Goal: Information Seeking & Learning: Find specific fact

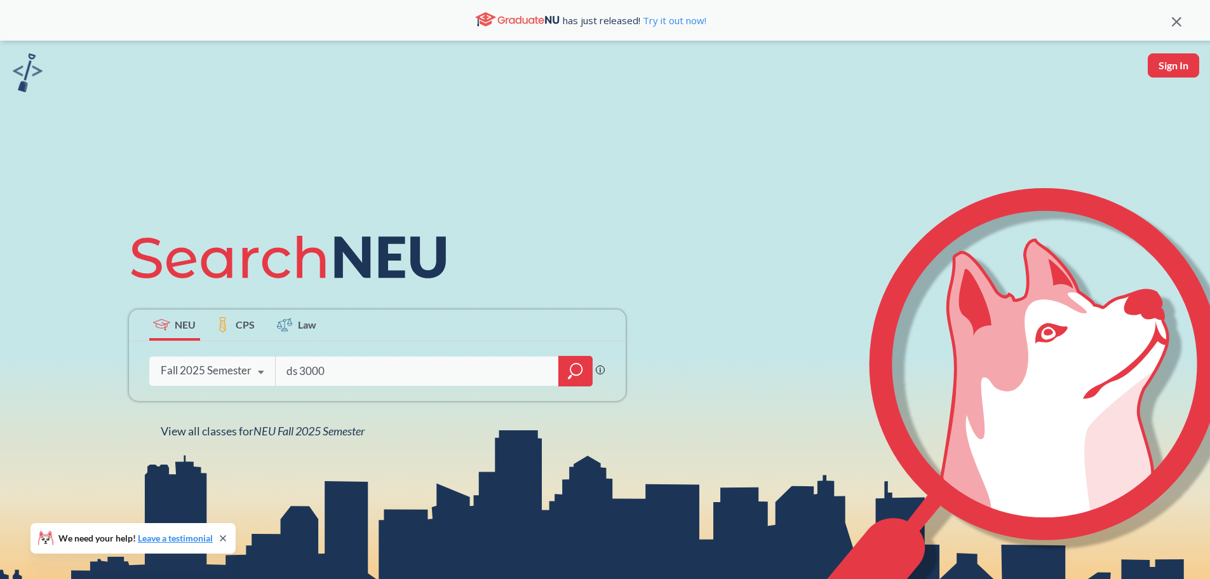
type input "ds 3000"
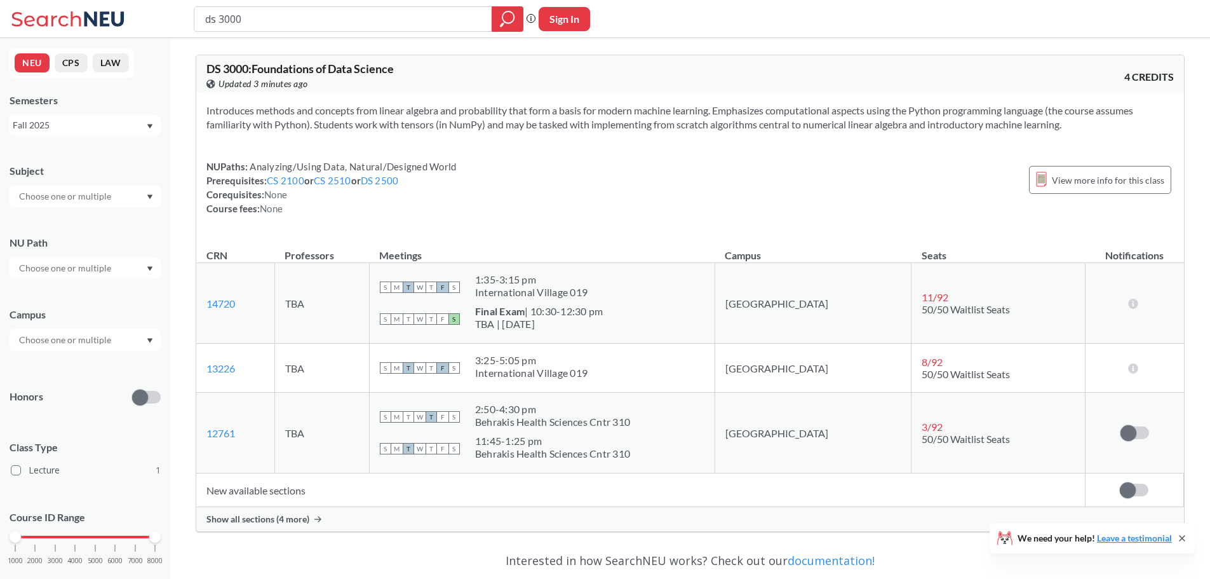
drag, startPoint x: 521, startPoint y: 310, endPoint x: 588, endPoint y: 326, distance: 68.6
click at [588, 326] on span "Final Exam | 10:30-12:30 pm TBA | [DATE]" at bounding box center [539, 317] width 128 height 25
click at [705, 318] on div "S M T W T F S Final Exam | 10:30-12:30 pm TBA | [DATE]" at bounding box center [542, 319] width 325 height 28
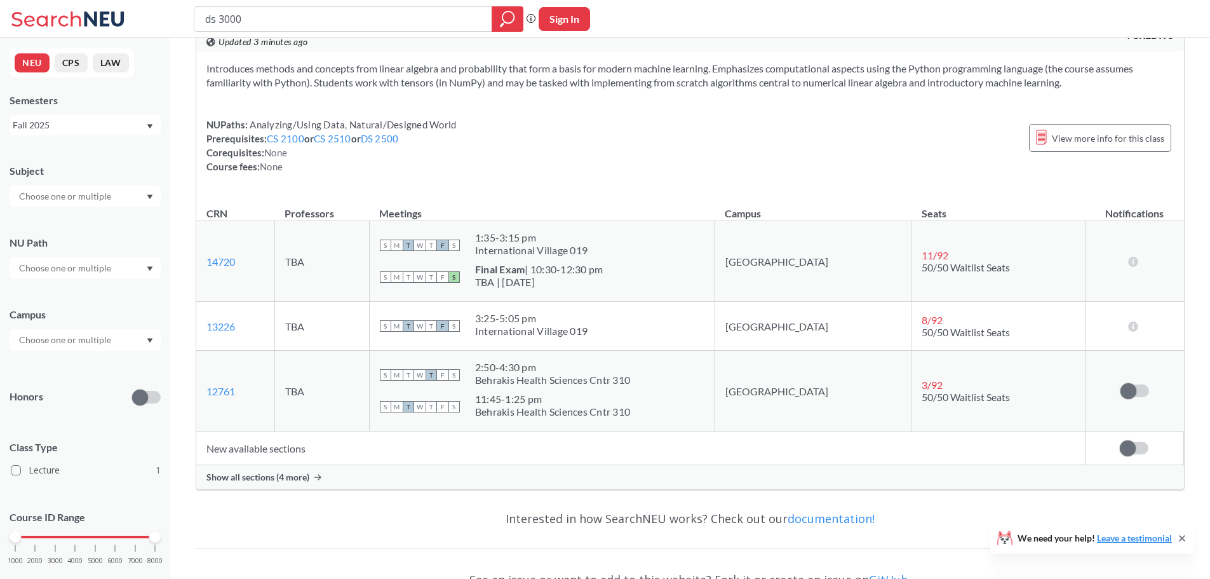
scroll to position [64, 0]
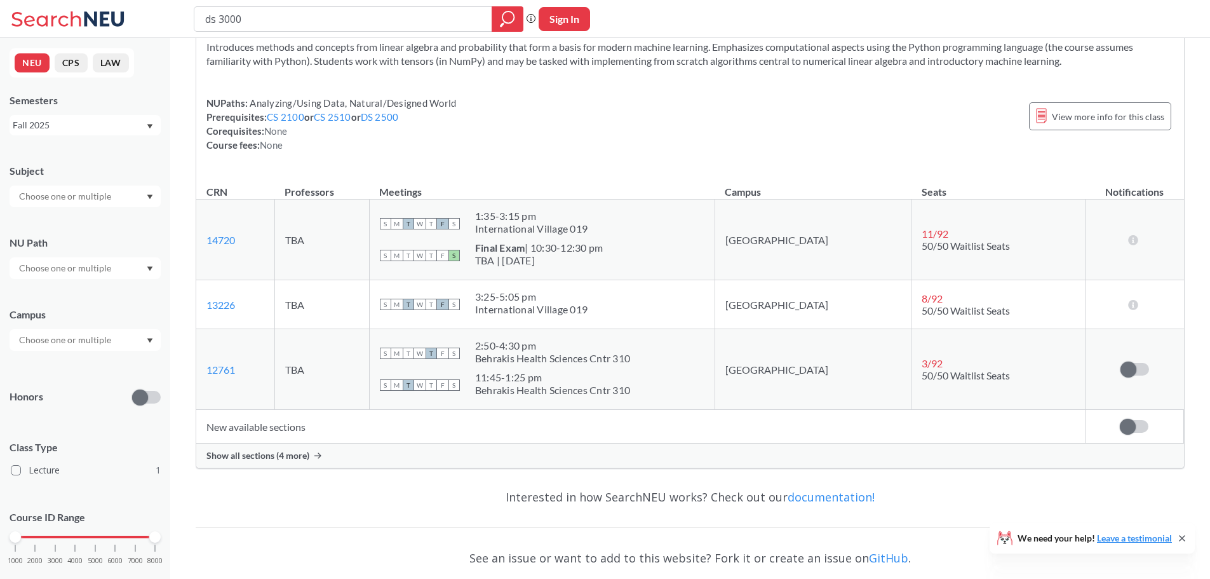
click at [288, 450] on span "Show all sections (4 more)" at bounding box center [257, 455] width 103 height 11
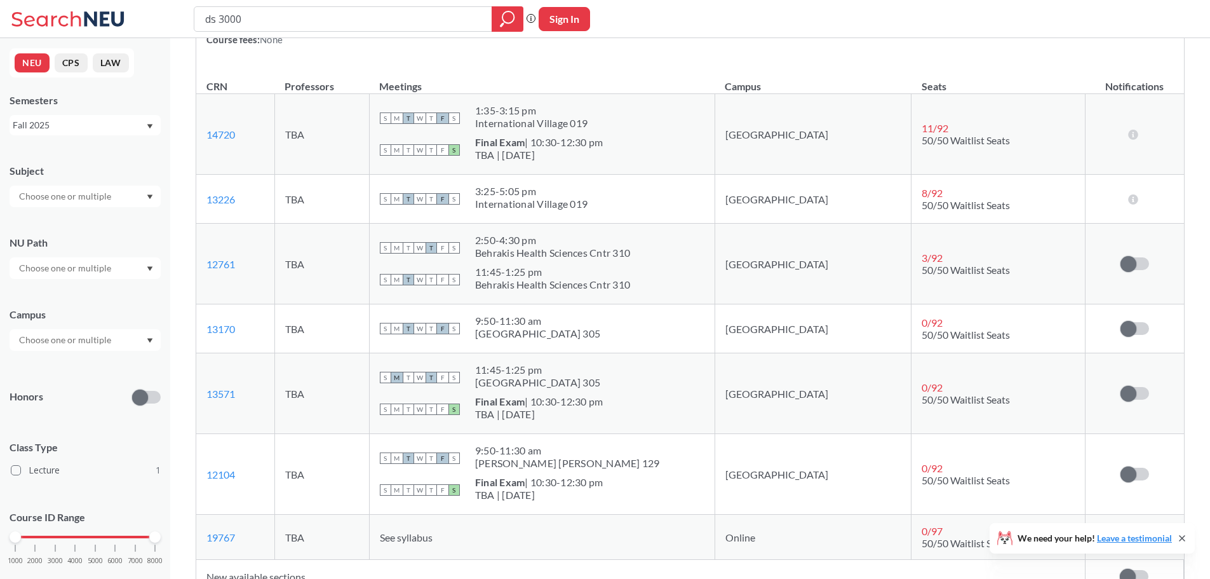
scroll to position [191, 0]
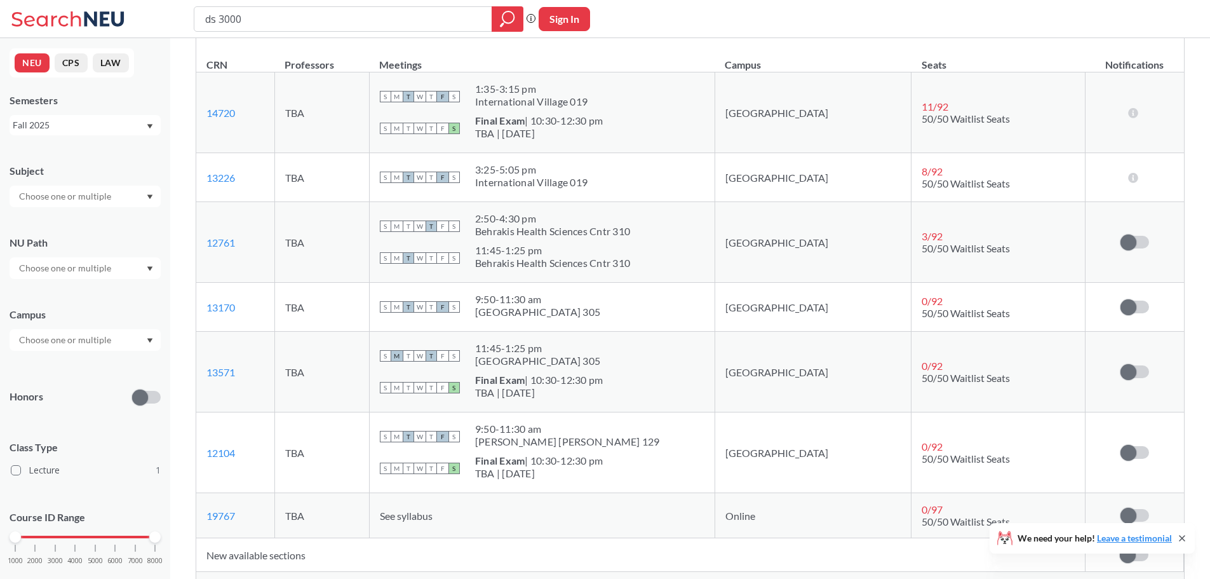
drag, startPoint x: 521, startPoint y: 429, endPoint x: 598, endPoint y: 441, distance: 77.7
click at [598, 441] on div "S M T W T F S 9:50 - 11:30 am [PERSON_NAME][GEOGRAPHIC_DATA][PERSON_NAME] 129" at bounding box center [542, 436] width 325 height 28
click at [603, 471] on div "TBA | [DATE]" at bounding box center [539, 473] width 128 height 13
drag, startPoint x: 590, startPoint y: 476, endPoint x: 505, endPoint y: 445, distance: 90.6
click at [505, 445] on td "S M T W T F S 9:50 - 11:30 am [PERSON_NAME] [PERSON_NAME] 129 S M T W T F S Fin…" at bounding box center [542, 452] width 346 height 81
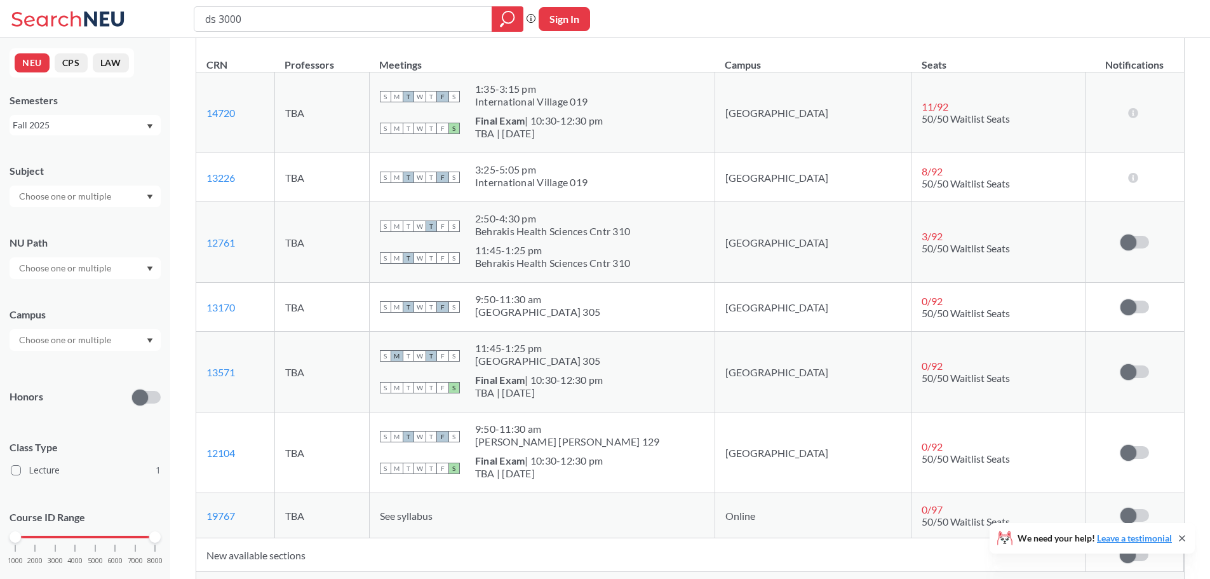
click at [625, 448] on div "S M T W T F S 9:50 - 11:30 am [PERSON_NAME][GEOGRAPHIC_DATA][PERSON_NAME] 129" at bounding box center [542, 436] width 325 height 28
drag, startPoint x: 612, startPoint y: 475, endPoint x: 515, endPoint y: 412, distance: 115.4
click at [515, 412] on td "S M T W T F S 9:50 - 11:30 am [PERSON_NAME] [PERSON_NAME] 129 S M T W T F S Fin…" at bounding box center [542, 452] width 346 height 81
click at [670, 431] on div "S M T W T F S 9:50 - 11:30 am [PERSON_NAME][GEOGRAPHIC_DATA][PERSON_NAME] 129" at bounding box center [542, 436] width 325 height 28
drag, startPoint x: 520, startPoint y: 251, endPoint x: 692, endPoint y: 259, distance: 172.4
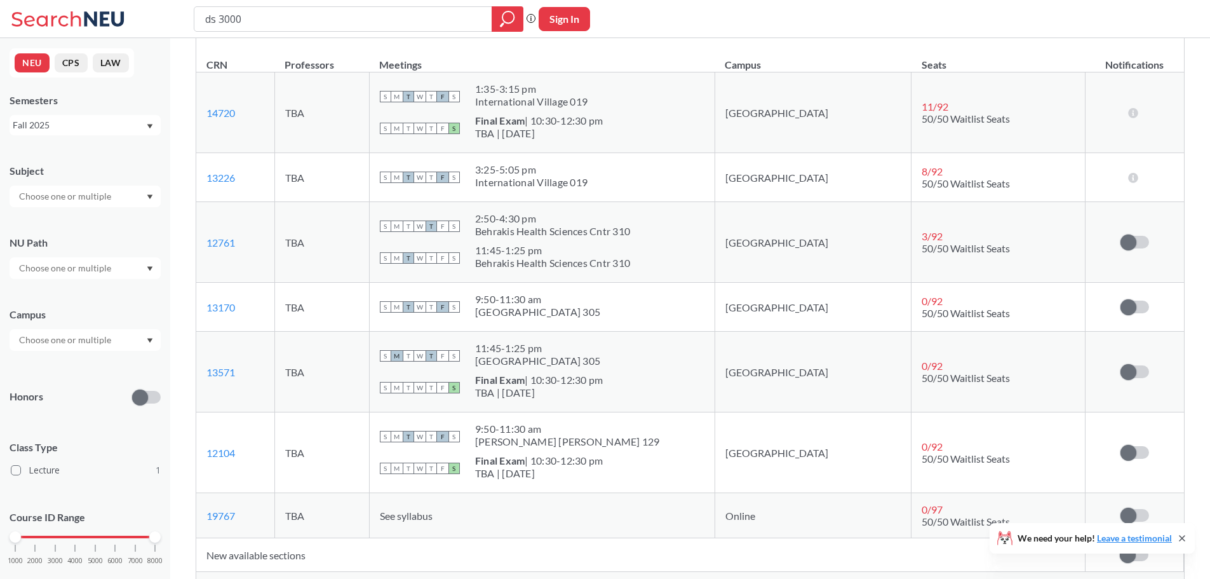
click at [692, 259] on div "S M T W T F S 11:45 - 1:25 pm Behrakis Health Sciences Cntr 310" at bounding box center [542, 258] width 325 height 28
click at [705, 260] on div "S M T W T F S 11:45 - 1:25 pm Behrakis Health Sciences Cntr 310" at bounding box center [542, 258] width 325 height 28
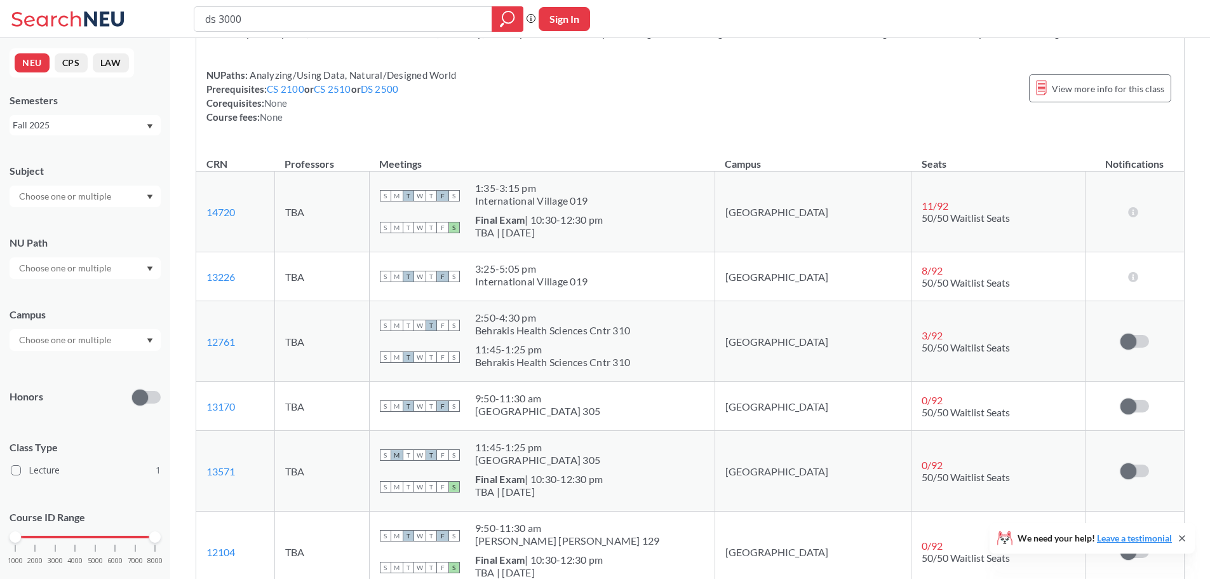
scroll to position [64, 0]
